Goal: Check status: Check status

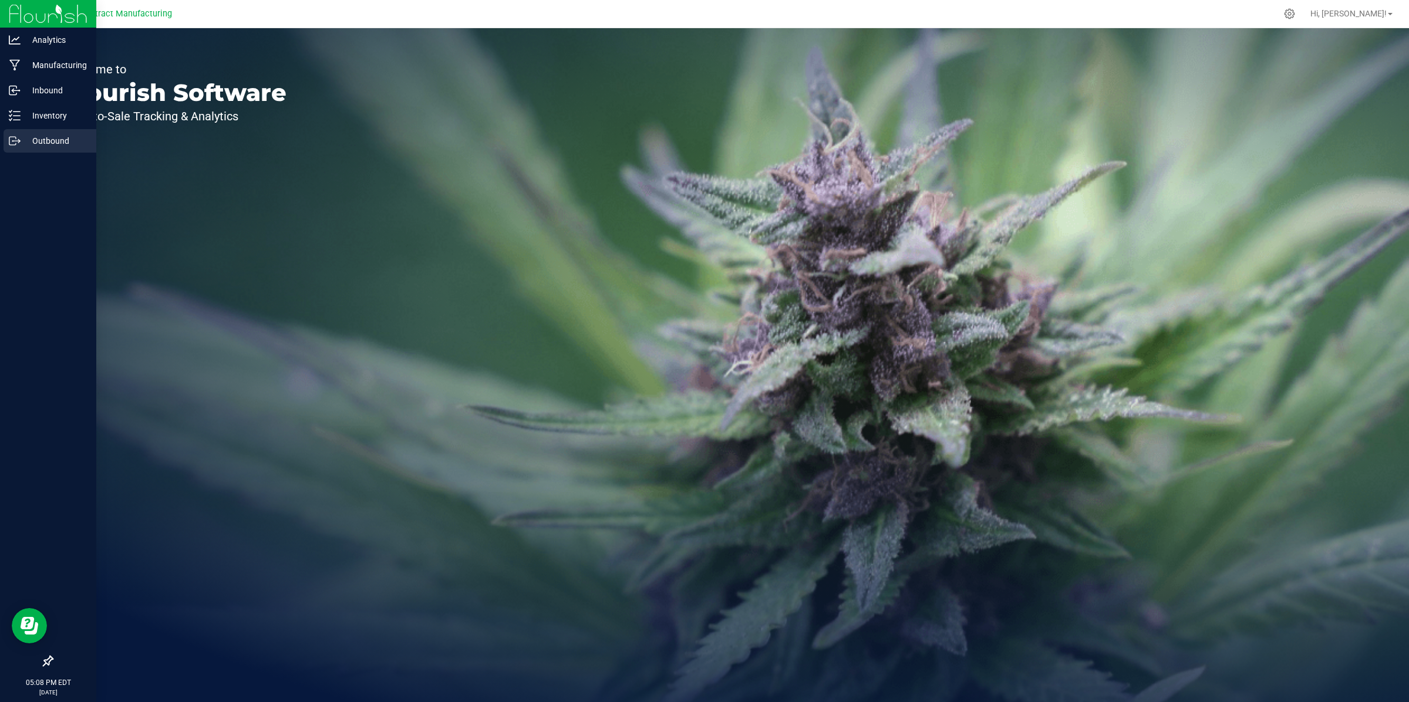
click at [36, 143] on p "Outbound" at bounding box center [56, 141] width 70 height 14
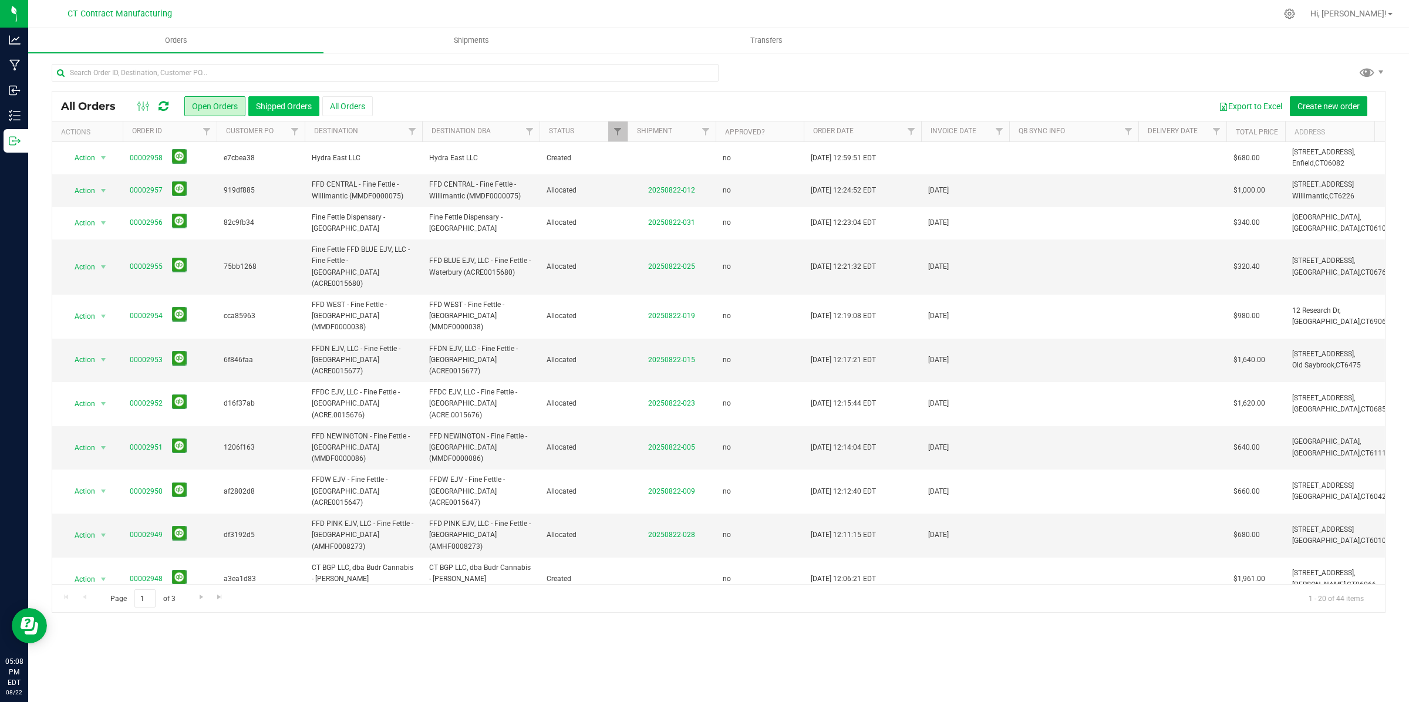
click at [298, 107] on button "Shipped Orders" at bounding box center [283, 106] width 71 height 20
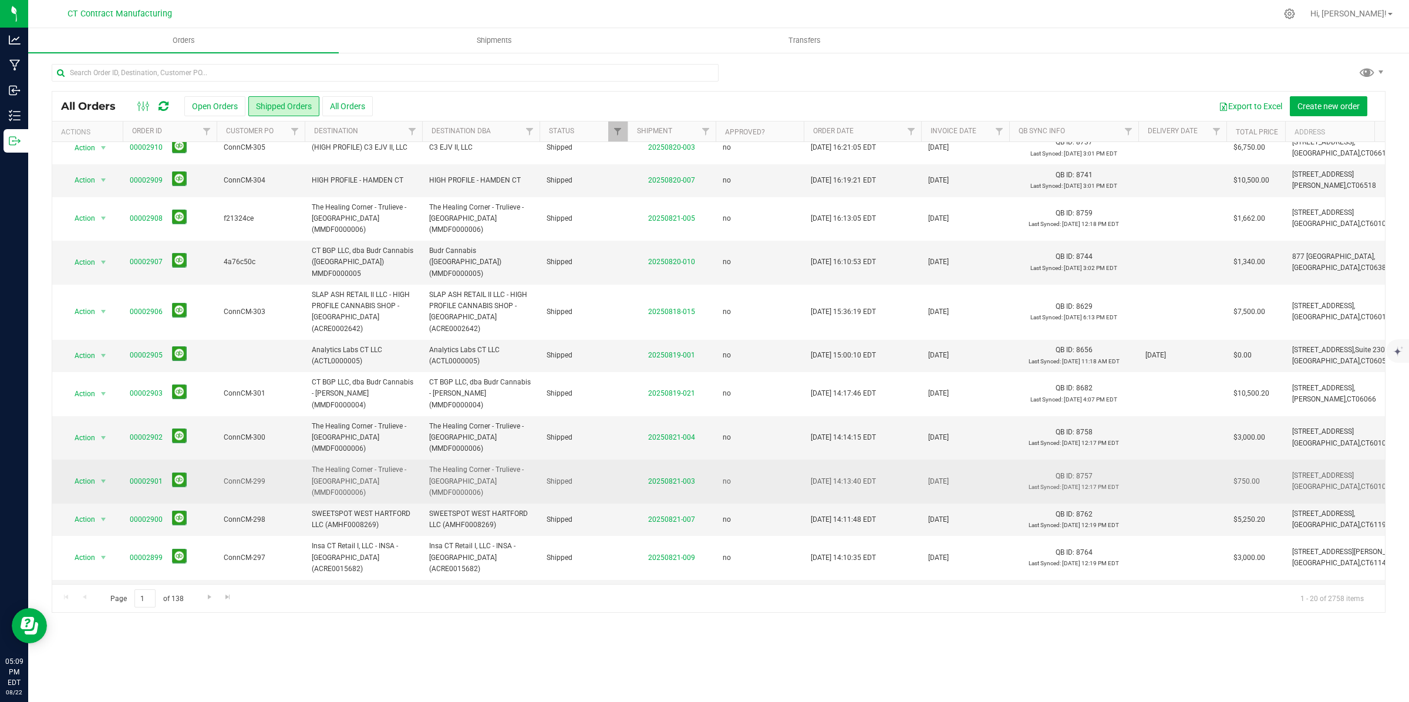
scroll to position [232, 0]
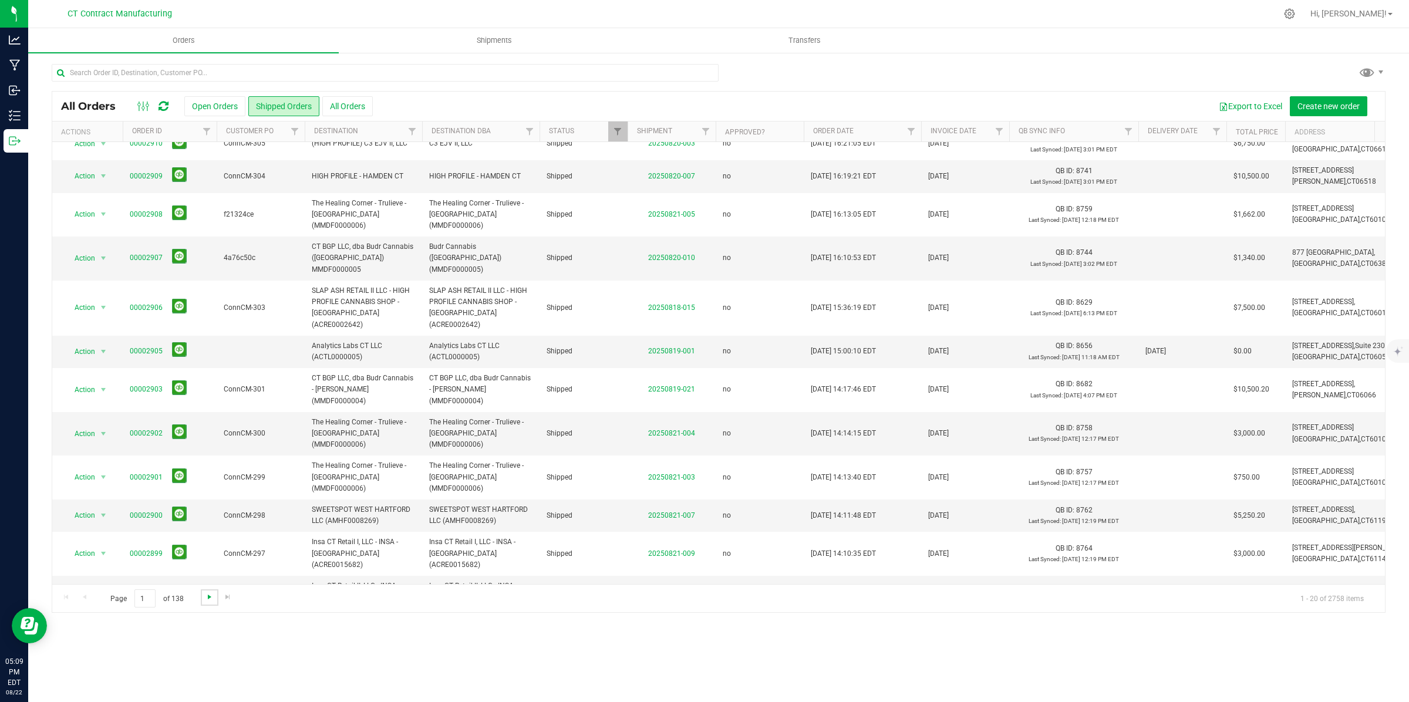
click at [207, 598] on span "Go to the next page" at bounding box center [209, 596] width 9 height 9
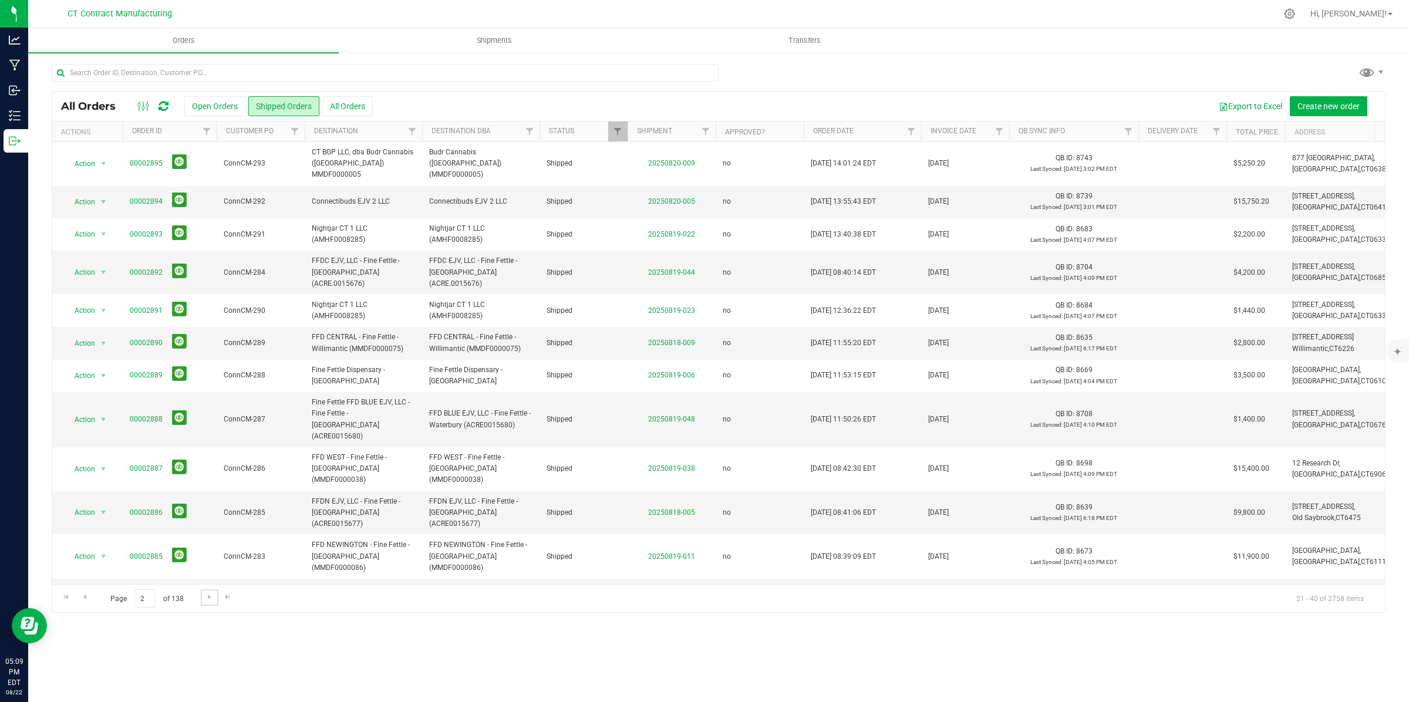
scroll to position [244, 0]
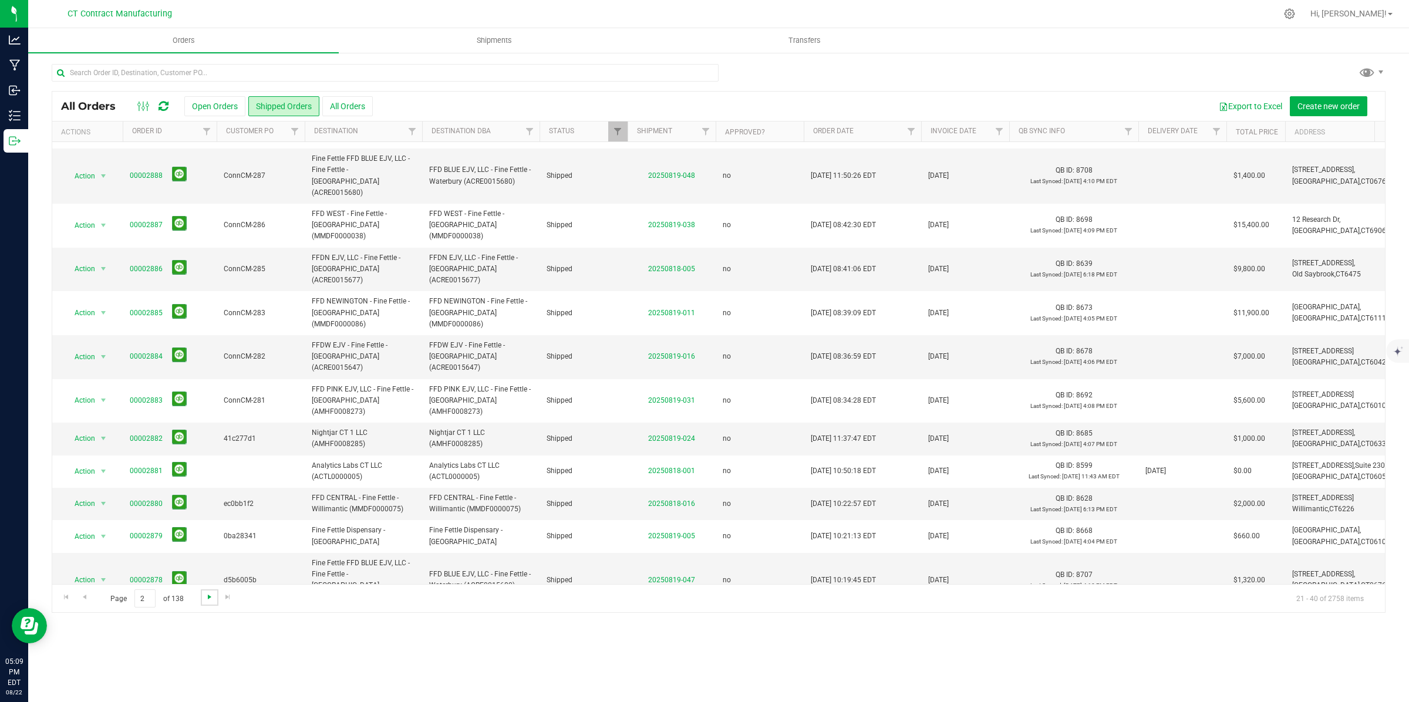
click at [210, 598] on span "Go to the next page" at bounding box center [209, 596] width 9 height 9
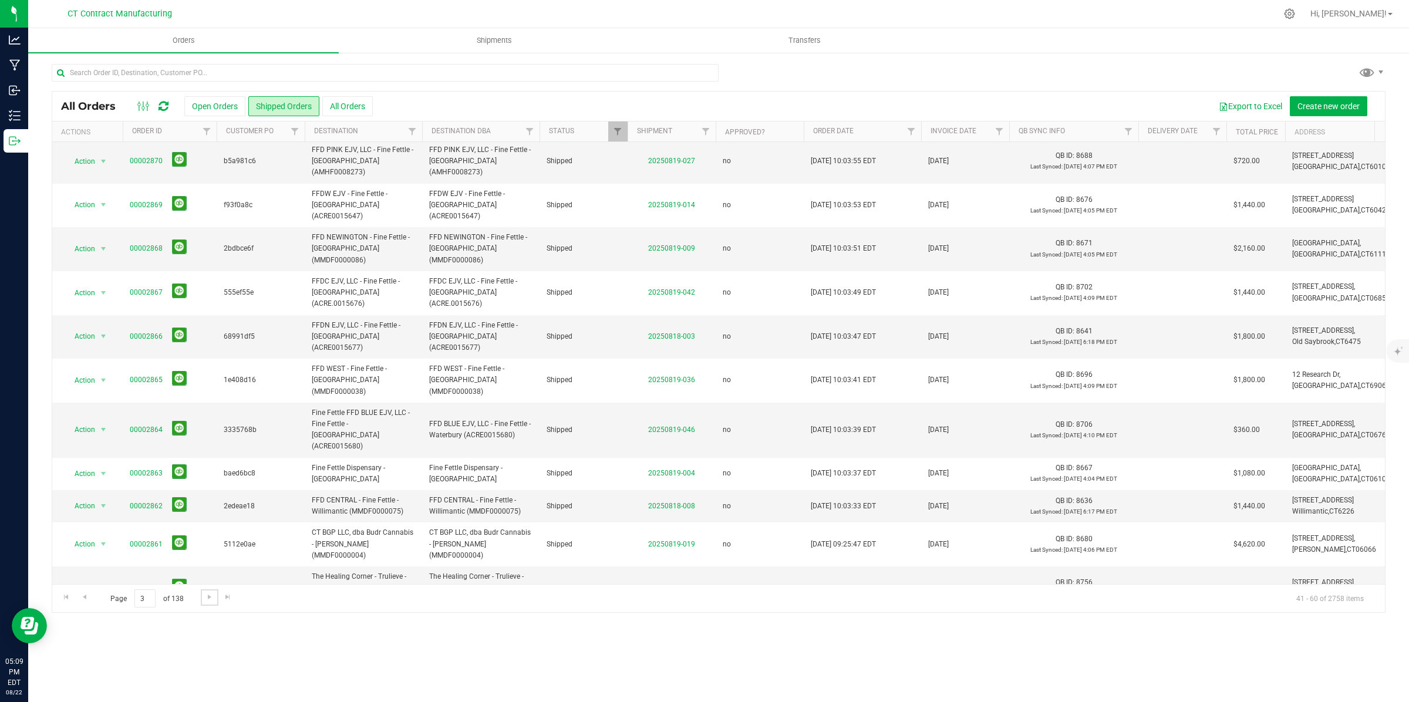
scroll to position [232, 0]
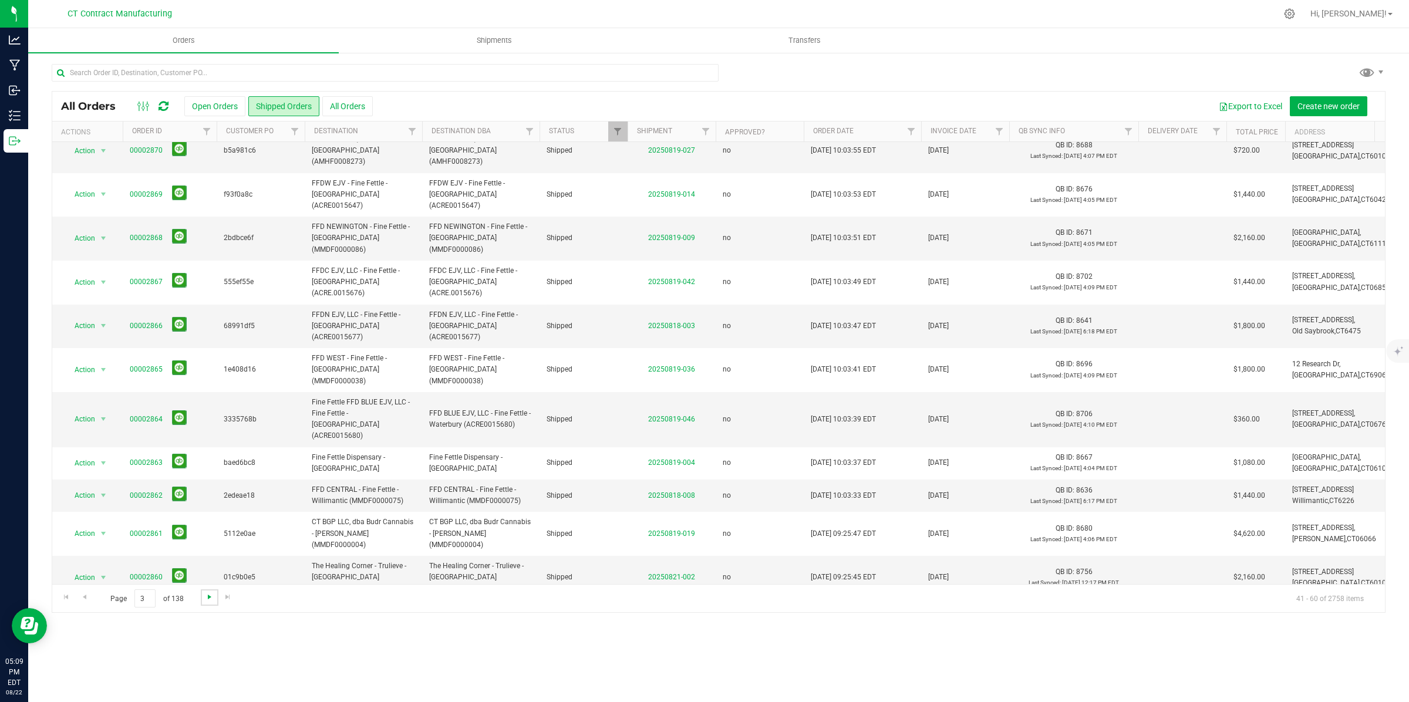
click at [207, 600] on span "Go to the next page" at bounding box center [209, 596] width 9 height 9
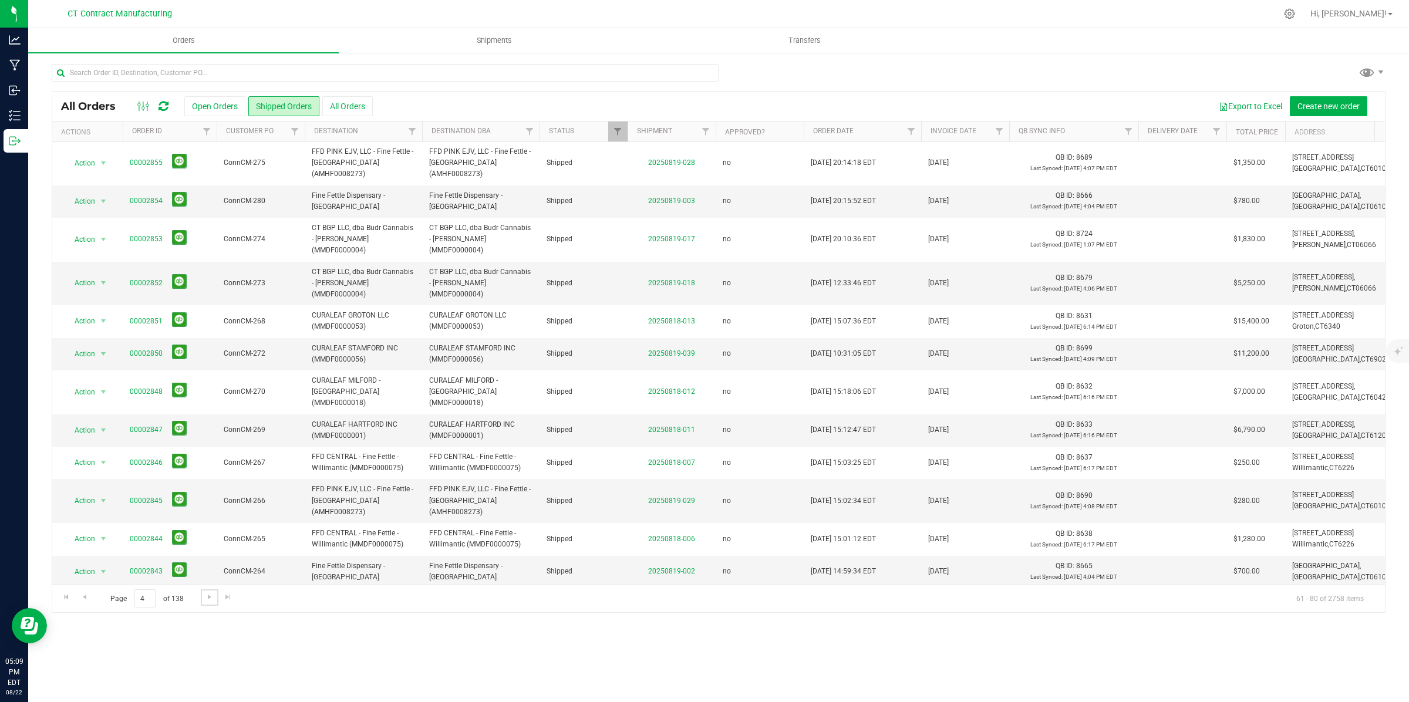
scroll to position [0, 0]
click at [207, 597] on span "Go to the next page" at bounding box center [209, 596] width 9 height 9
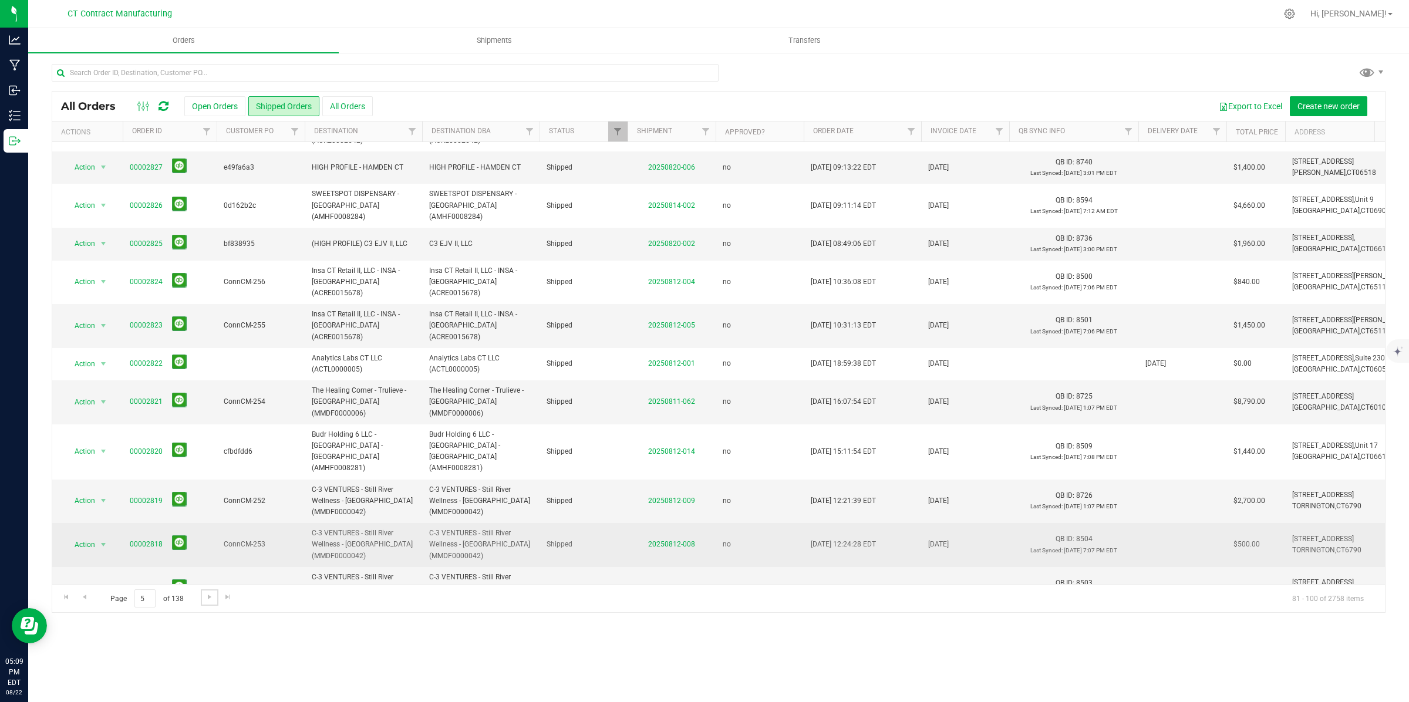
scroll to position [322, 0]
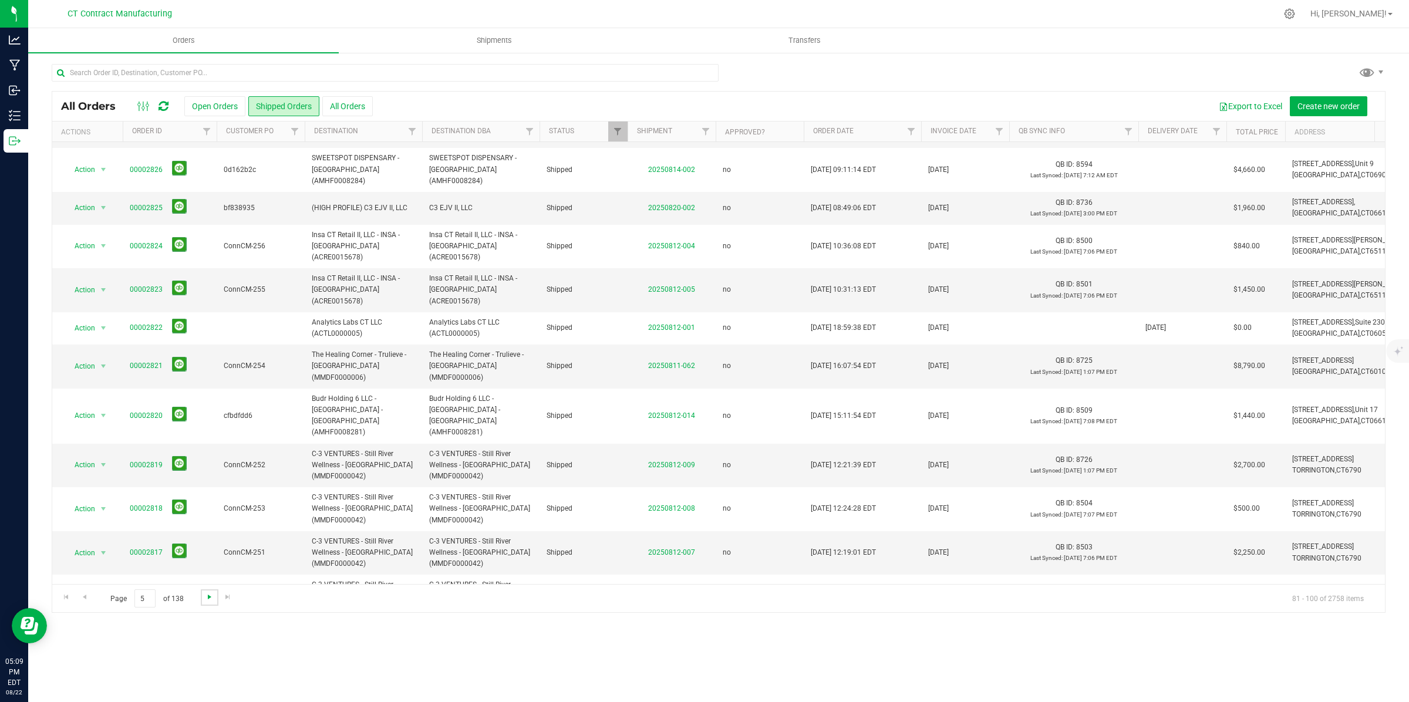
click at [205, 599] on span "Go to the next page" at bounding box center [209, 596] width 9 height 9
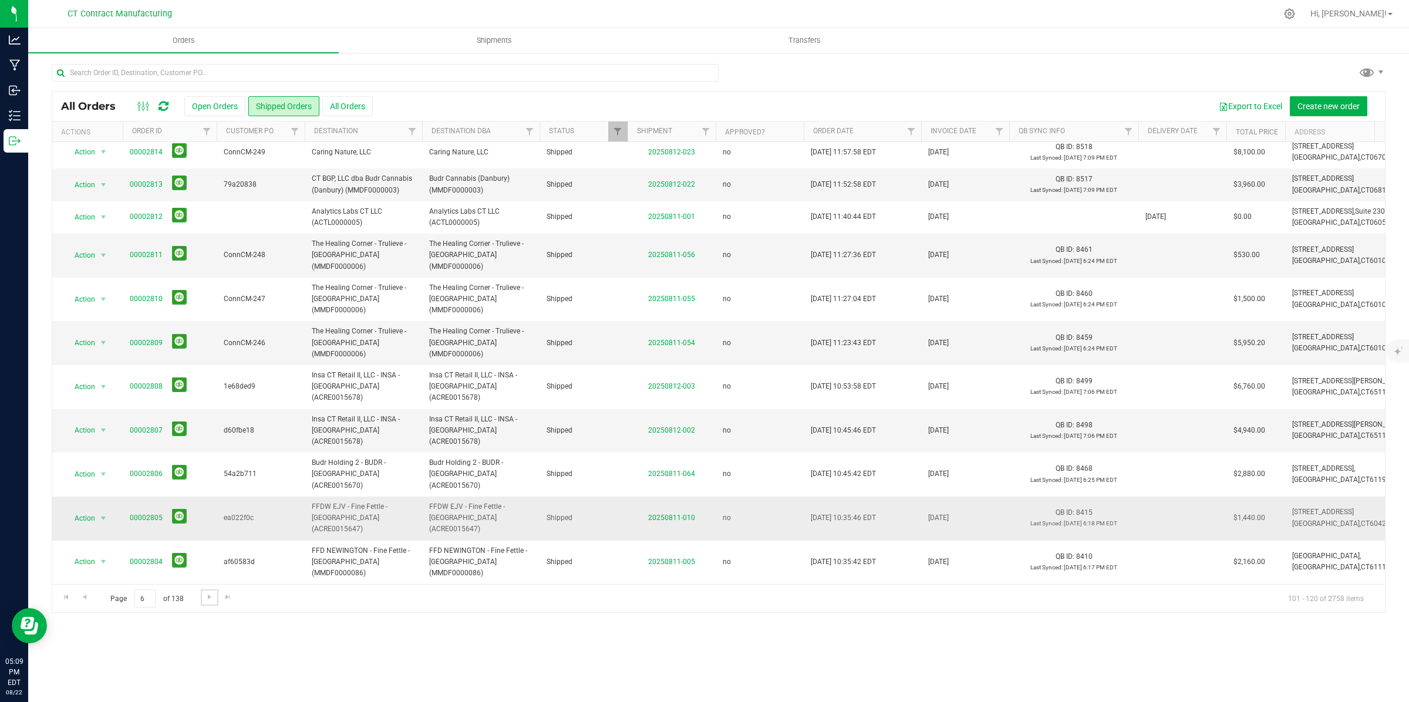
scroll to position [0, 0]
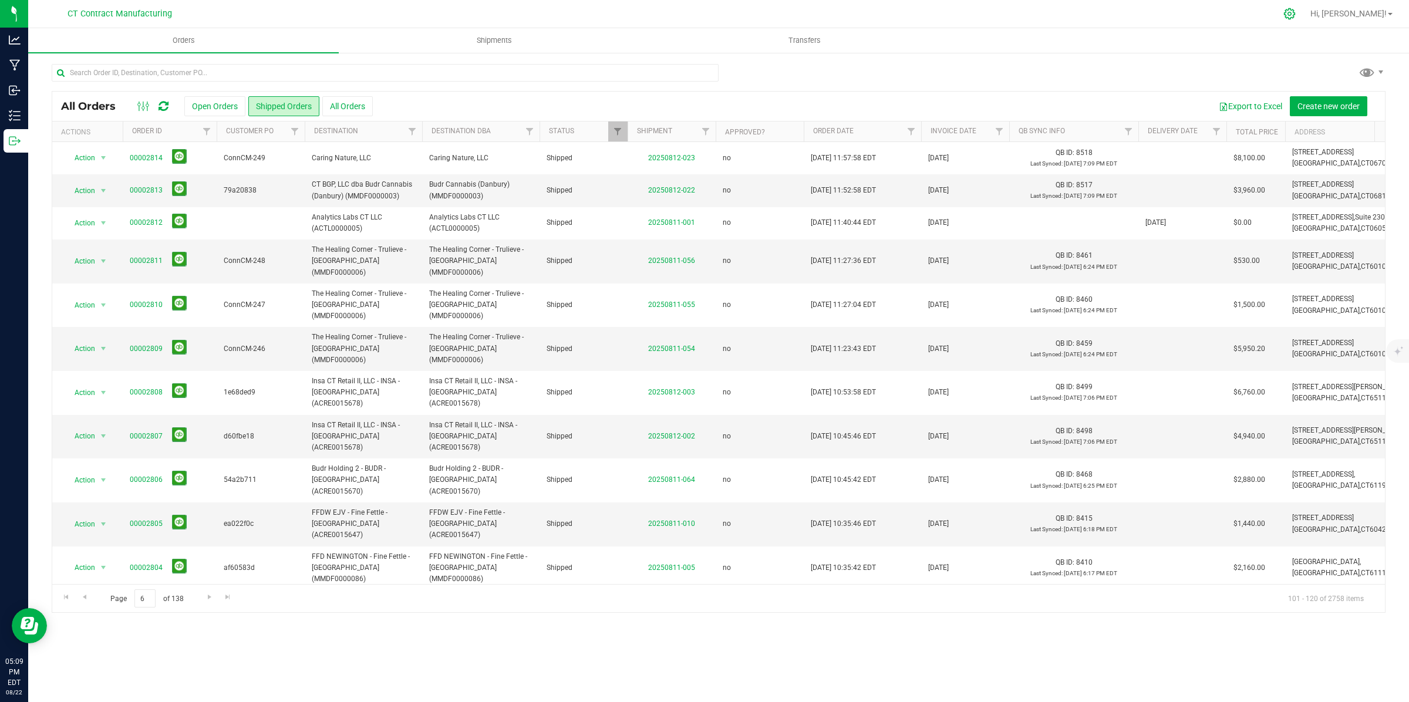
click at [1298, 16] on div at bounding box center [1290, 14] width 16 height 12
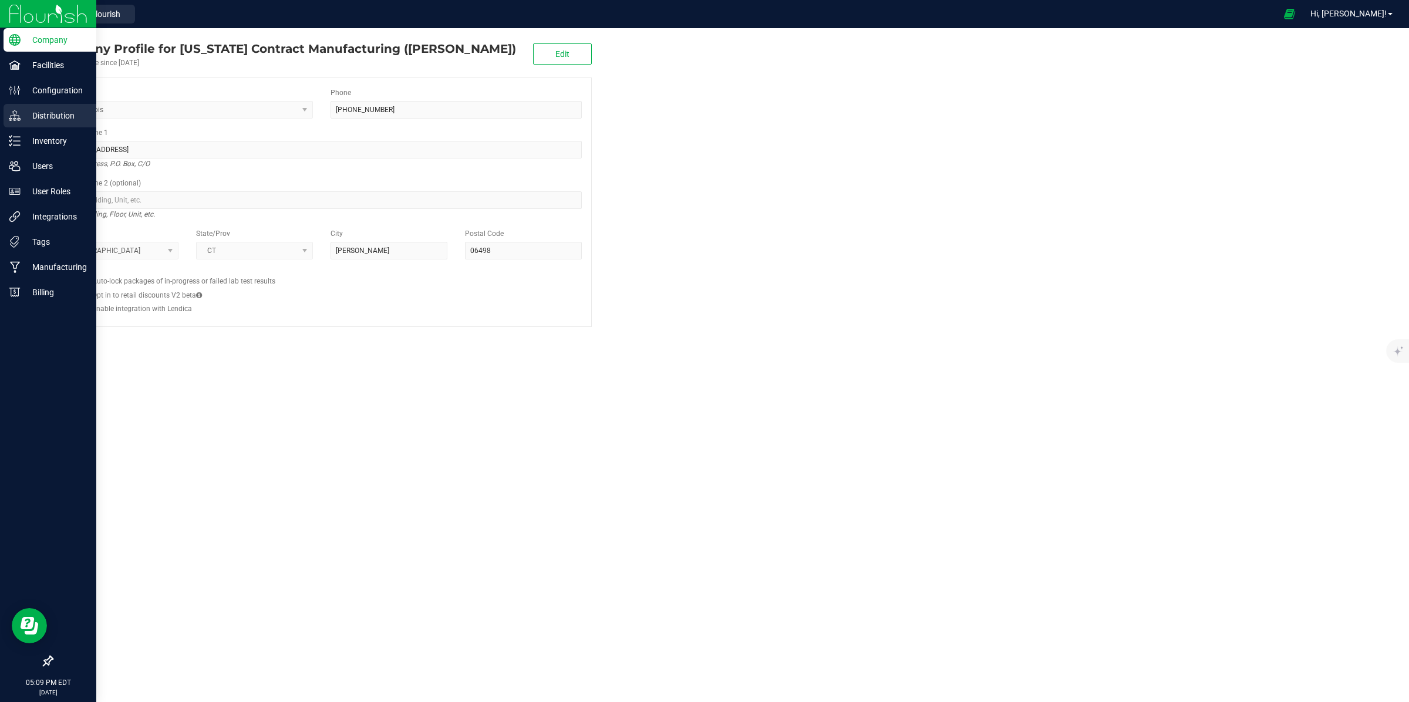
click at [53, 113] on p "Distribution" at bounding box center [56, 116] width 70 height 14
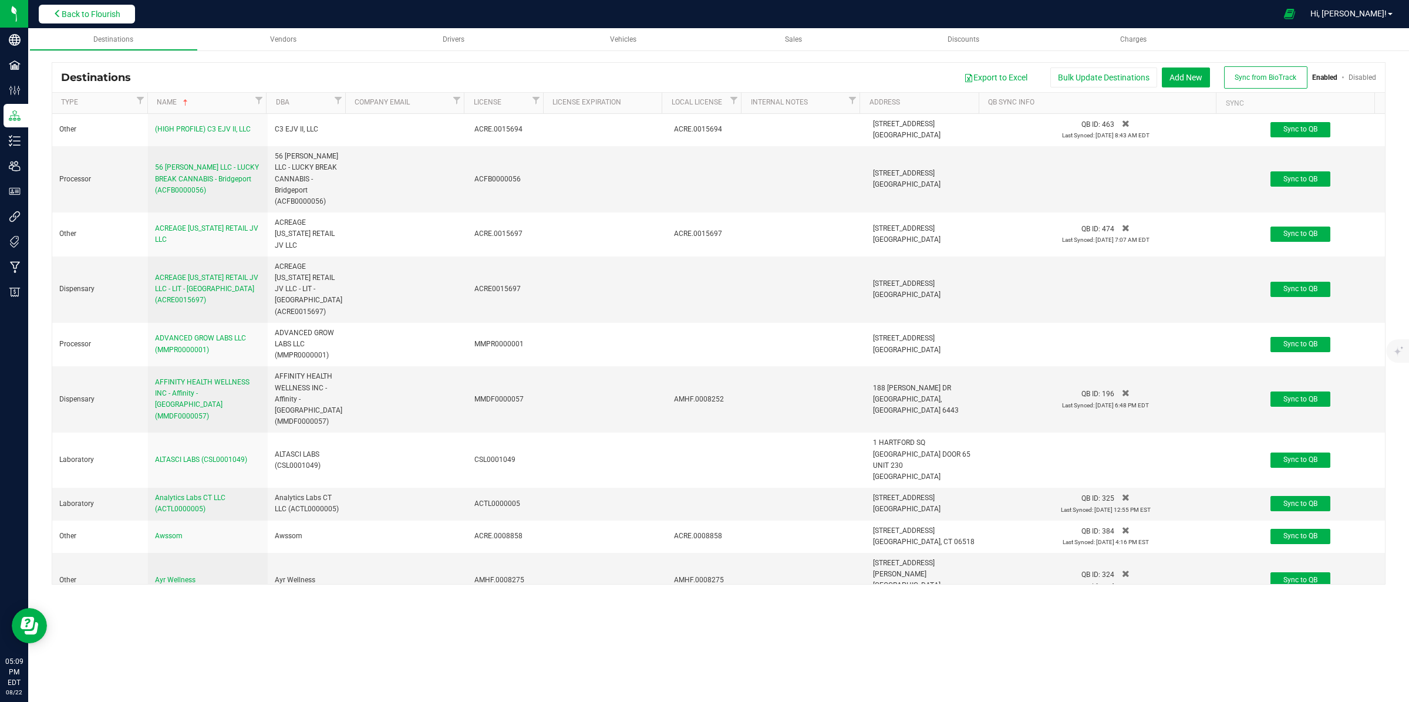
click at [106, 9] on span "Back to Flourish" at bounding box center [91, 13] width 59 height 9
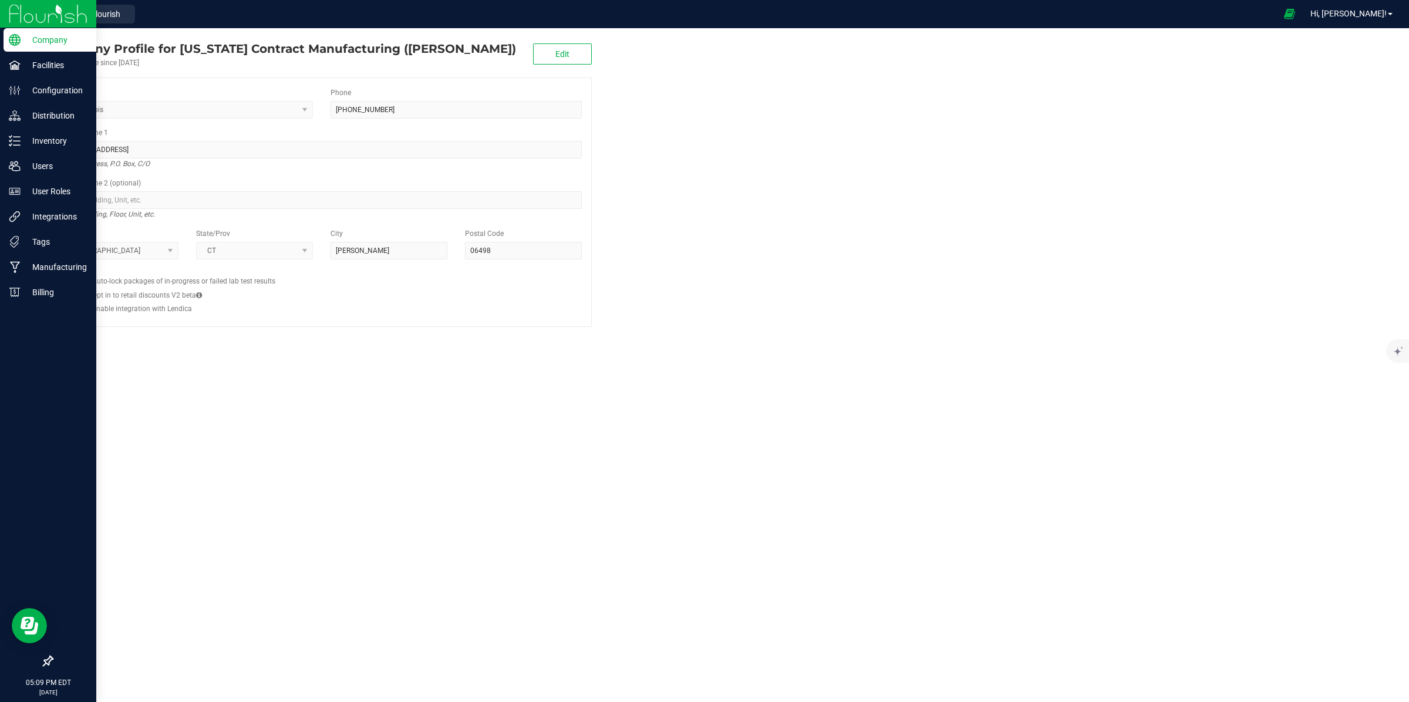
click at [12, 11] on img at bounding box center [48, 14] width 79 height 28
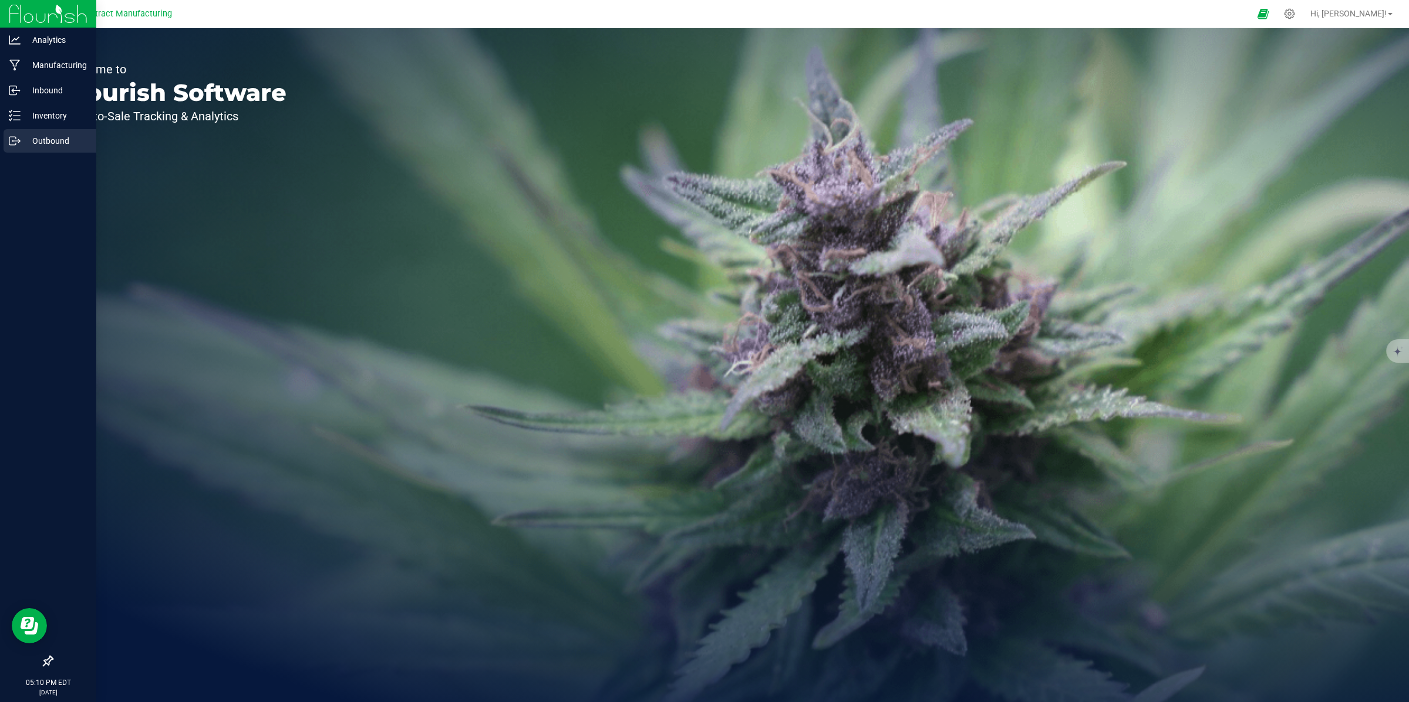
click at [30, 135] on p "Outbound" at bounding box center [56, 141] width 70 height 14
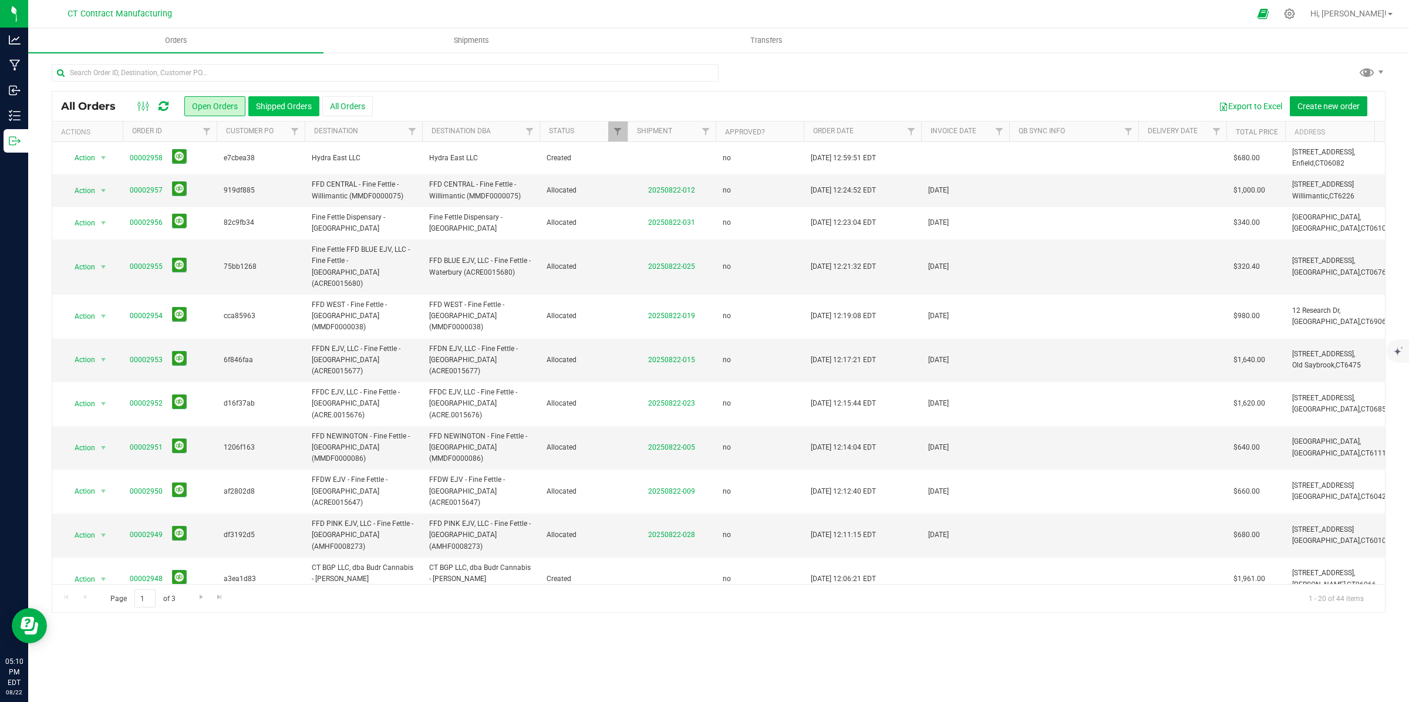
click at [291, 105] on button "Shipped Orders" at bounding box center [283, 106] width 71 height 20
